Goal: Task Accomplishment & Management: Manage account settings

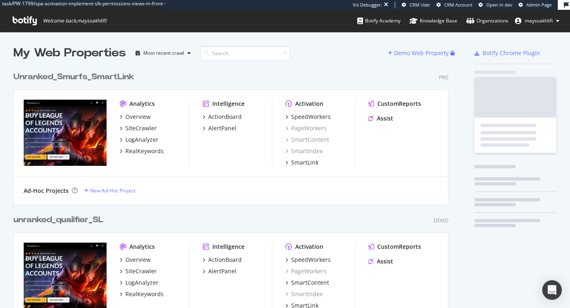
scroll to position [308, 570]
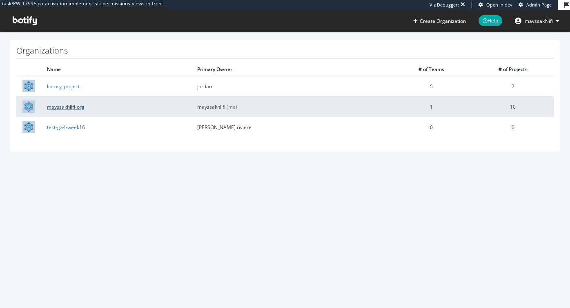
click at [65, 108] on link "mayssakhlifi-org" at bounding box center [66, 106] width 38 height 7
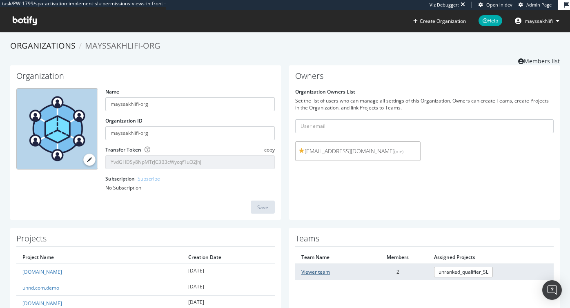
click at [318, 275] on link "Viewer team" at bounding box center [315, 271] width 29 height 7
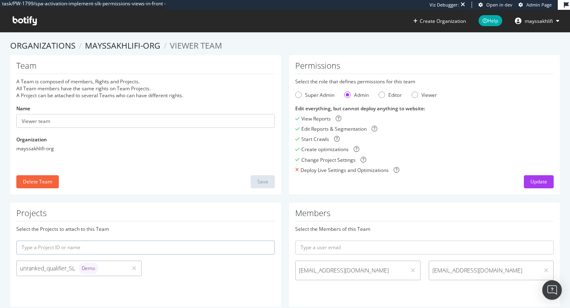
click at [539, 20] on span "mayssakhlifi" at bounding box center [539, 21] width 28 height 7
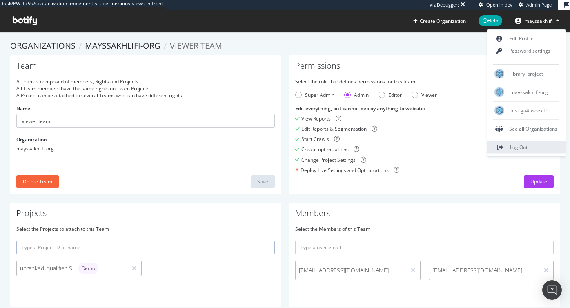
click at [514, 148] on span "Log Out" at bounding box center [519, 147] width 18 height 7
